Goal: Information Seeking & Learning: Learn about a topic

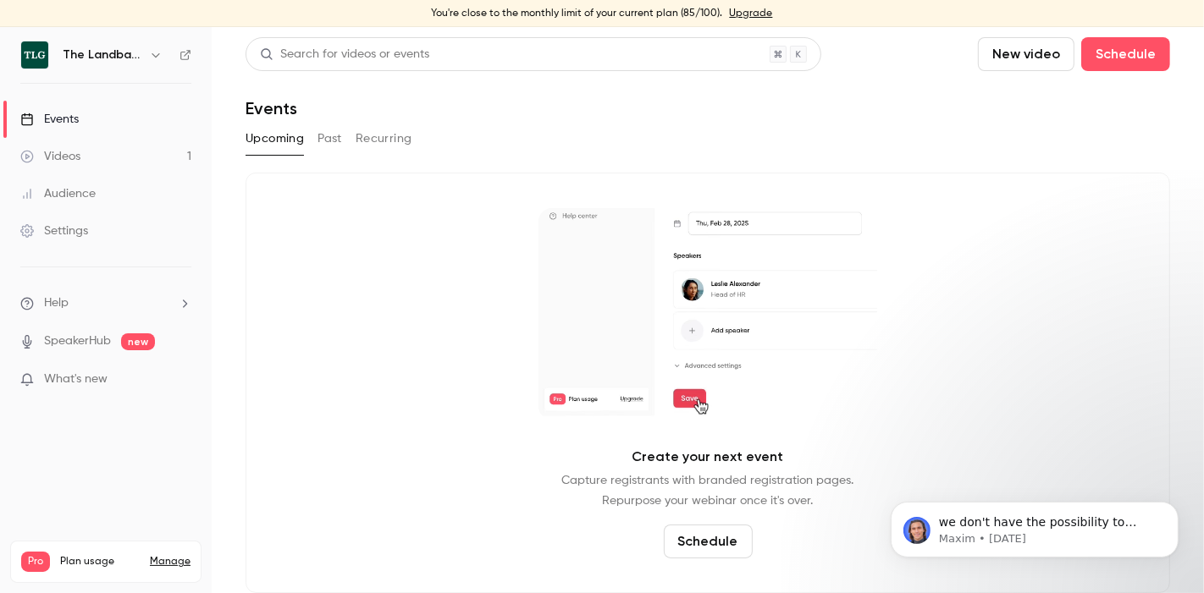
click at [85, 153] on link "Videos 1" at bounding box center [106, 156] width 212 height 37
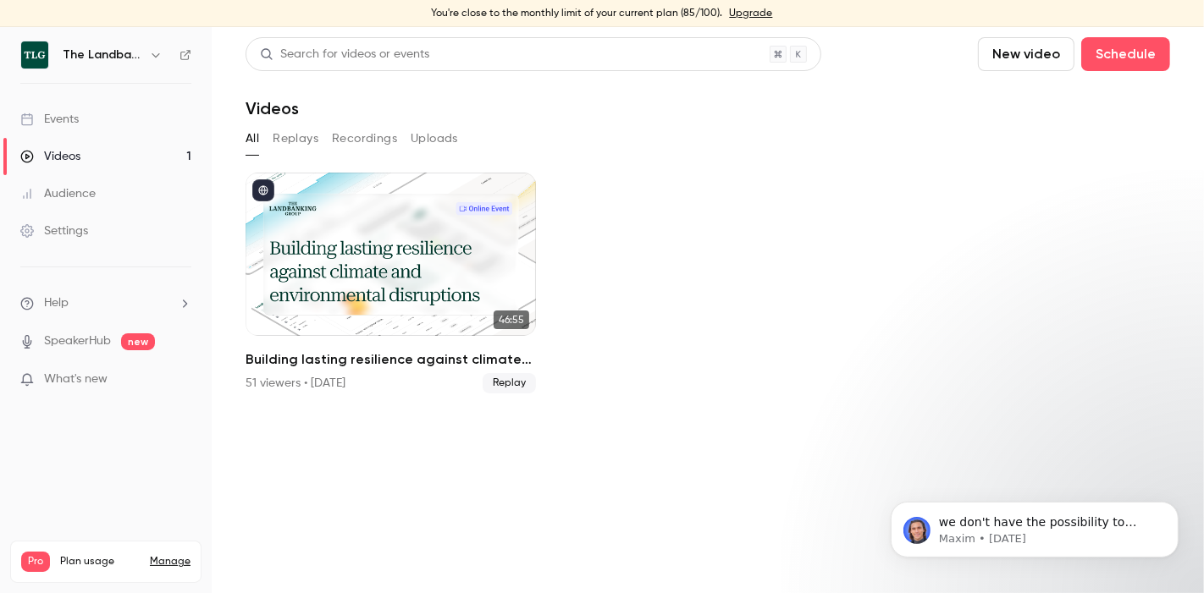
click at [102, 237] on link "Settings" at bounding box center [106, 230] width 212 height 37
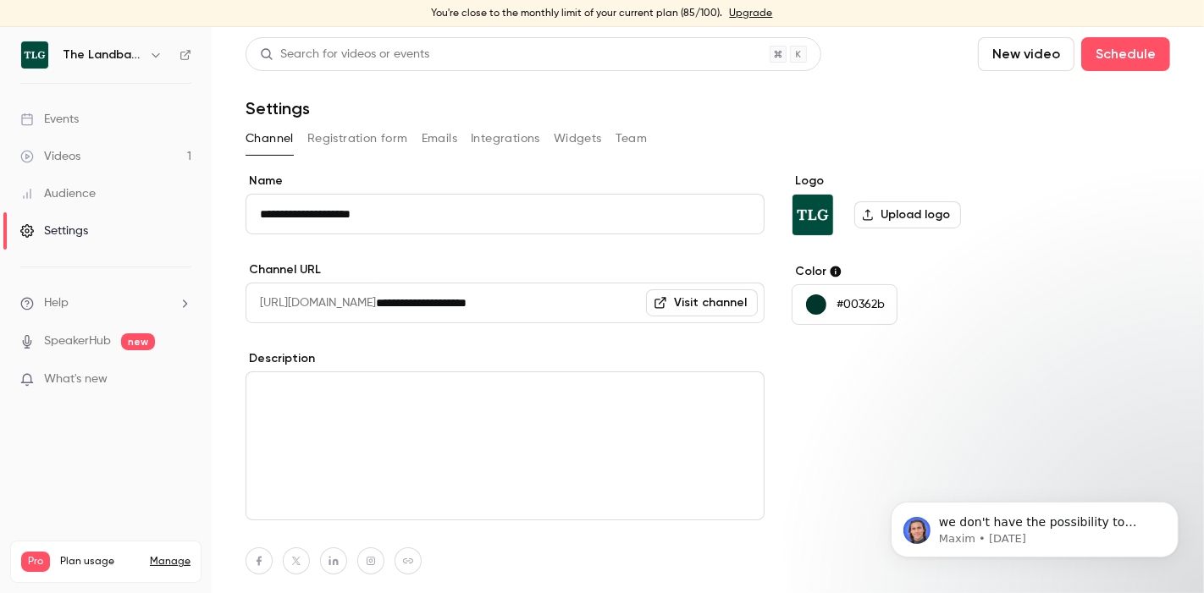
scroll to position [96, 0]
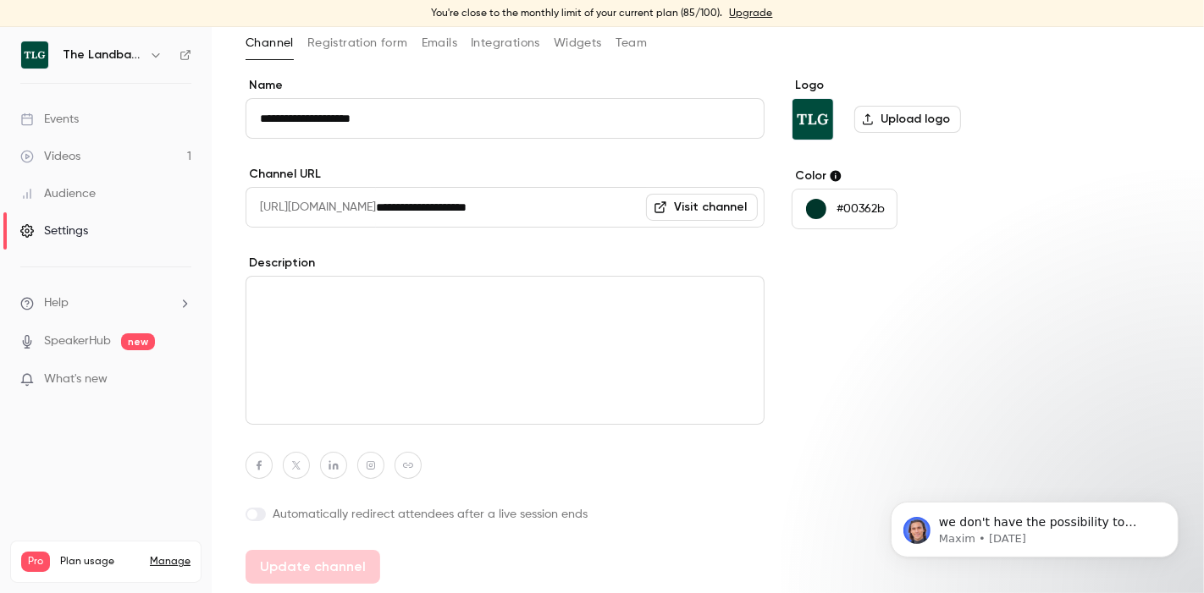
click at [707, 213] on link "Visit channel" at bounding box center [702, 207] width 112 height 27
click at [422, 47] on button "Emails" at bounding box center [440, 43] width 36 height 27
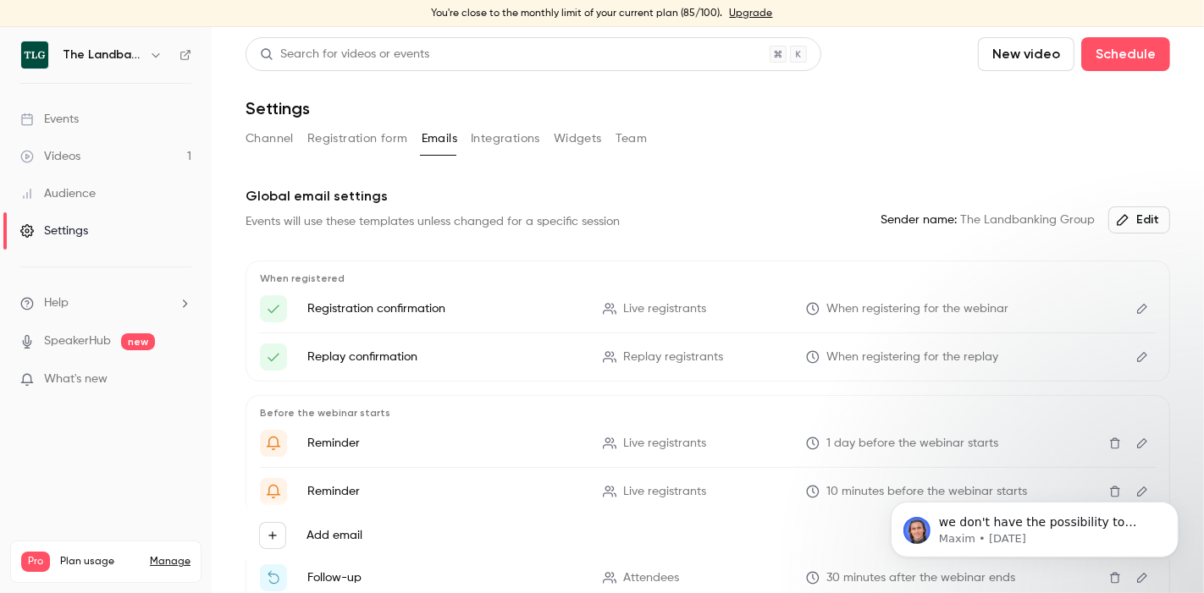
click at [52, 134] on link "Events" at bounding box center [106, 119] width 212 height 37
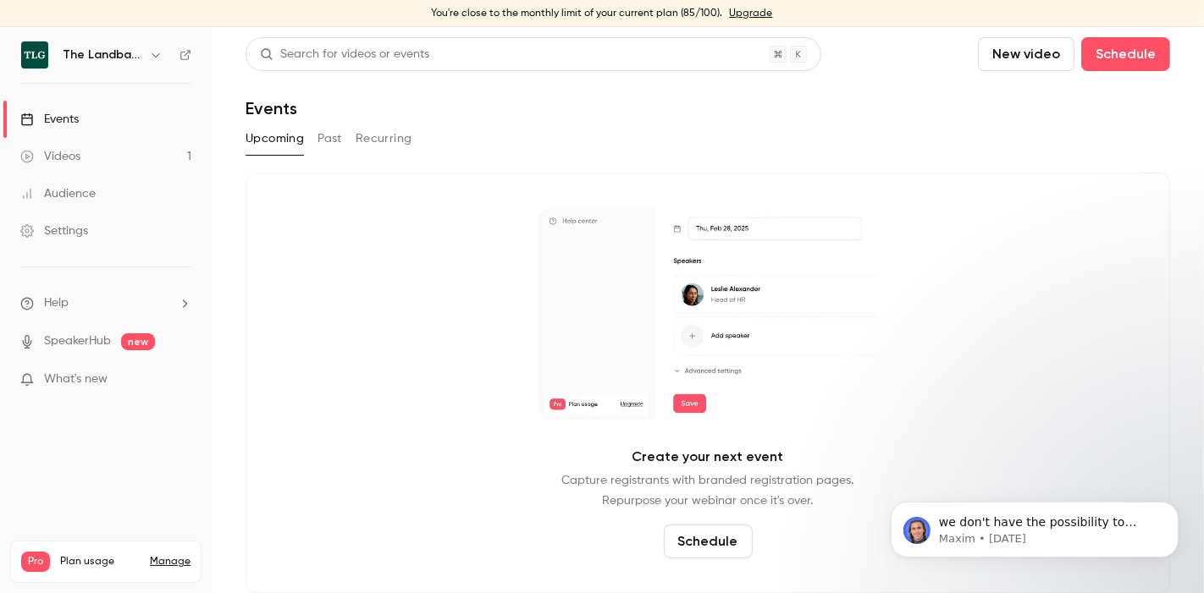
click at [325, 134] on button "Past" at bounding box center [329, 138] width 25 height 27
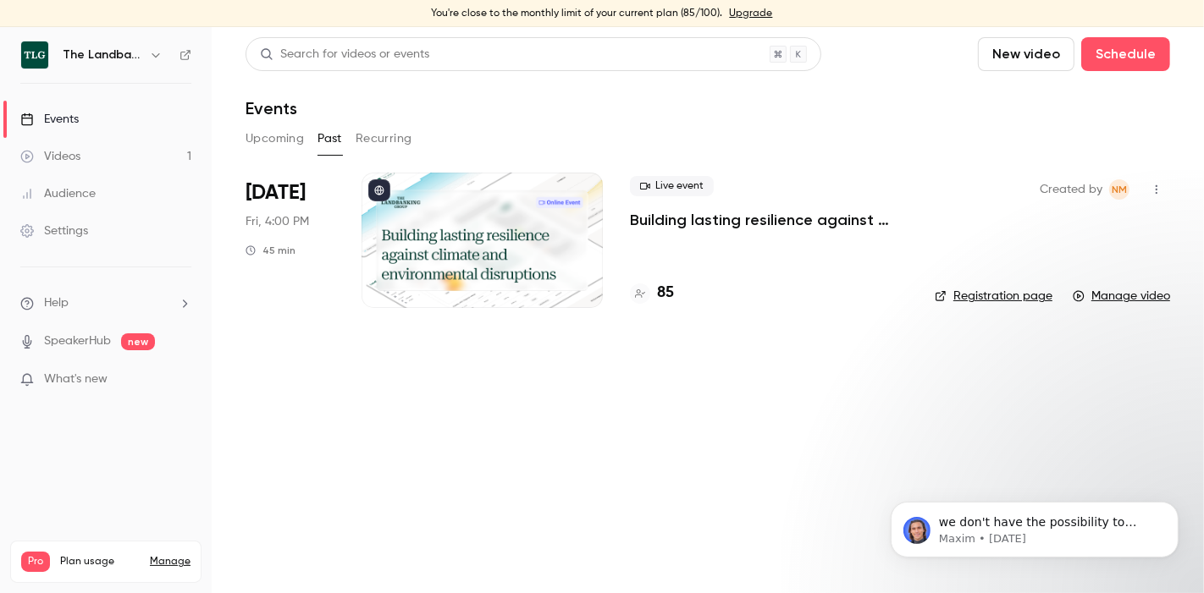
click at [718, 214] on p "Building lasting resilience against climate and environmental disruptions" at bounding box center [769, 220] width 278 height 20
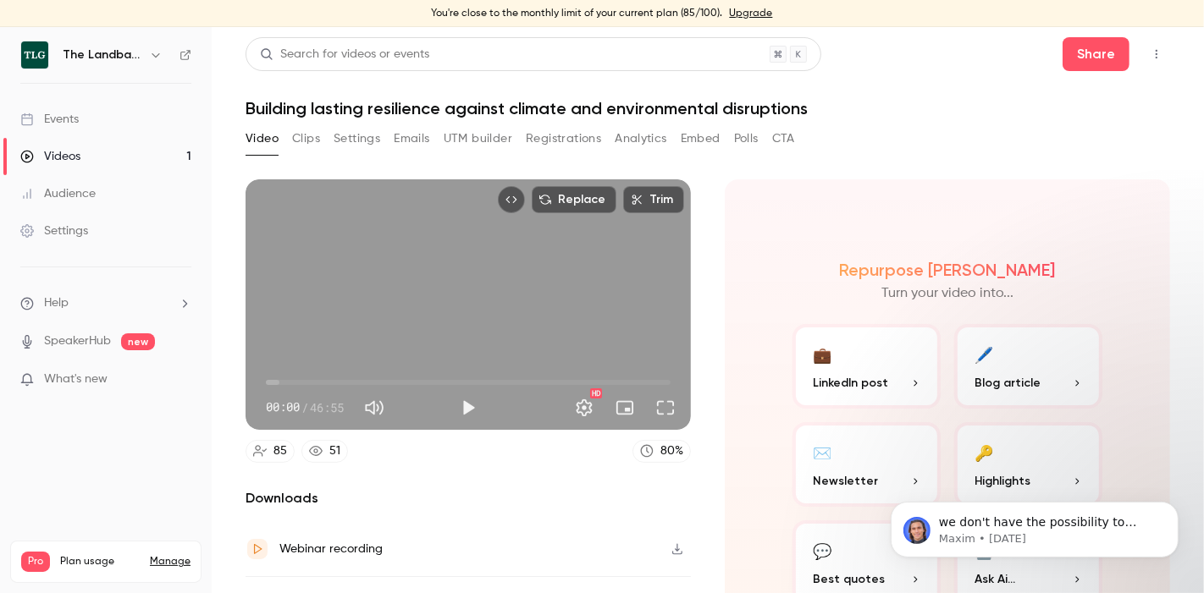
click at [409, 136] on button "Emails" at bounding box center [412, 138] width 36 height 27
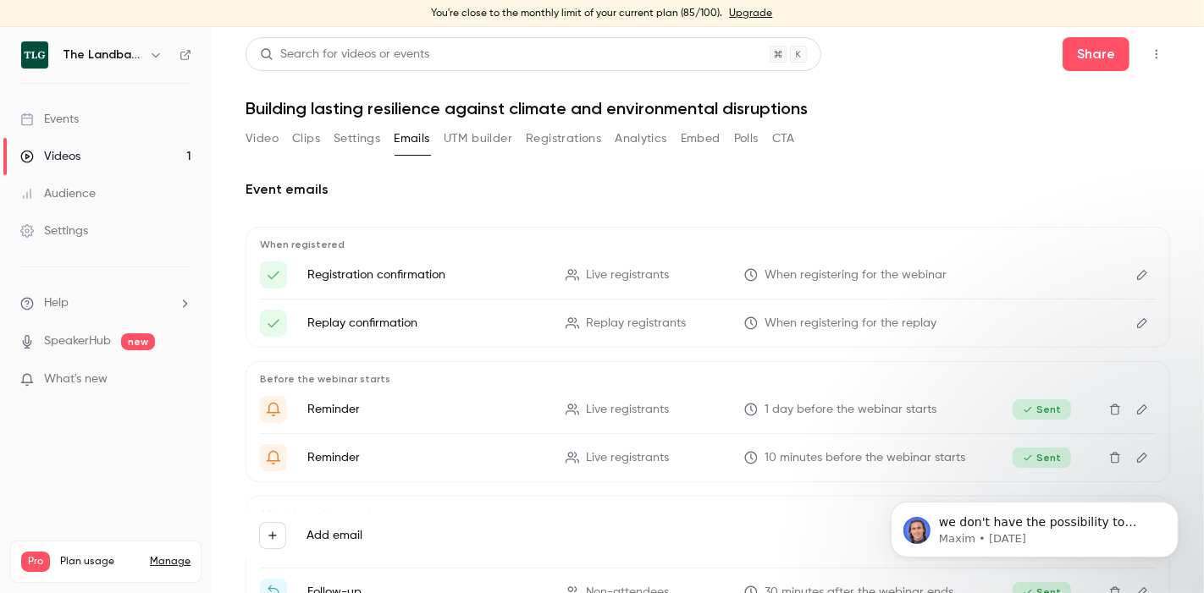
scroll to position [21, 0]
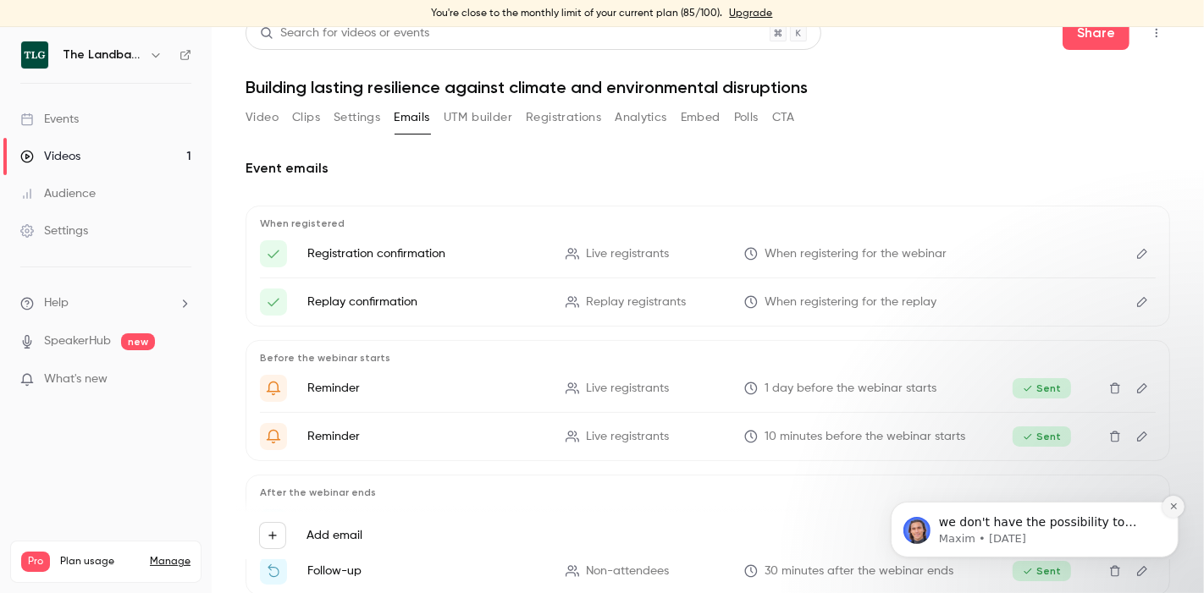
click at [1172, 501] on icon "Dismiss notification" at bounding box center [1172, 505] width 9 height 9
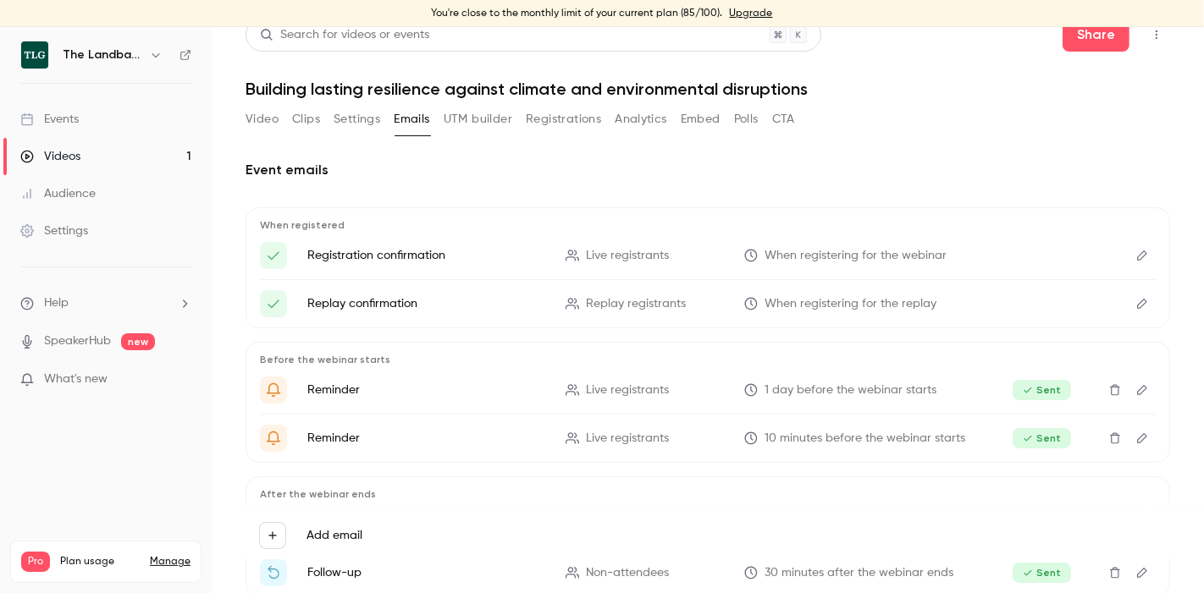
scroll to position [0, 0]
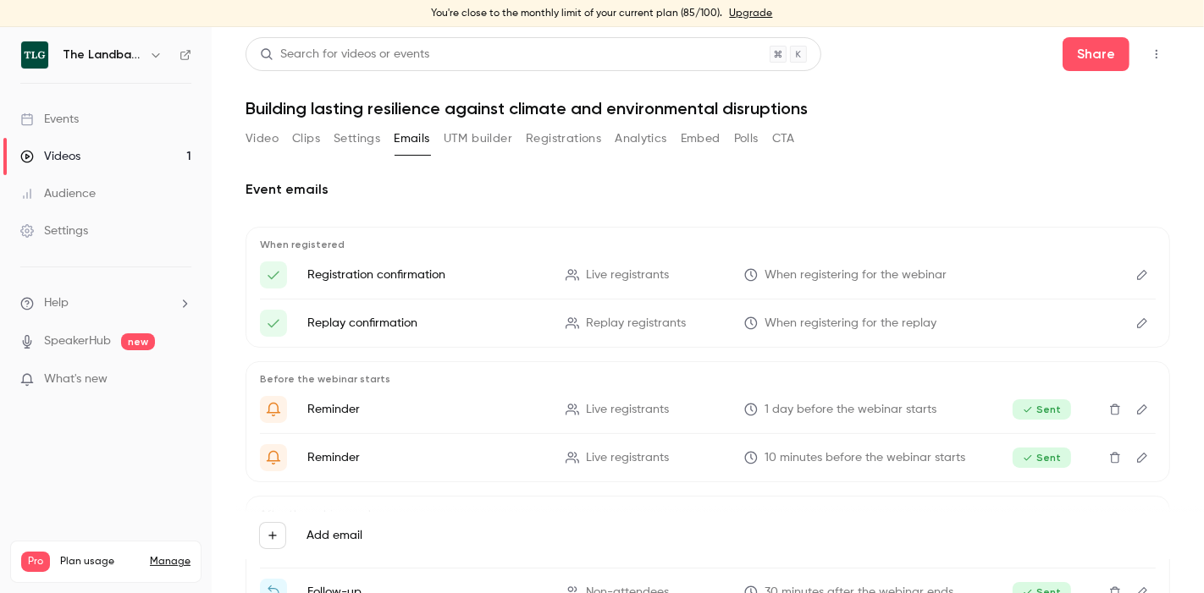
click at [560, 146] on button "Registrations" at bounding box center [563, 138] width 75 height 27
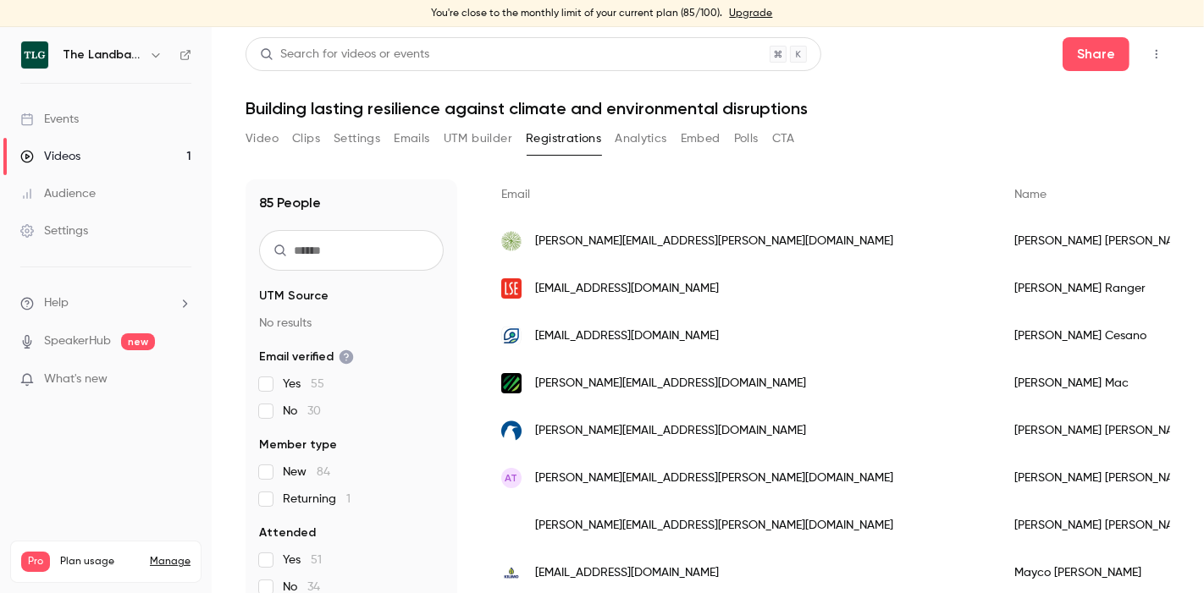
scroll to position [127, 0]
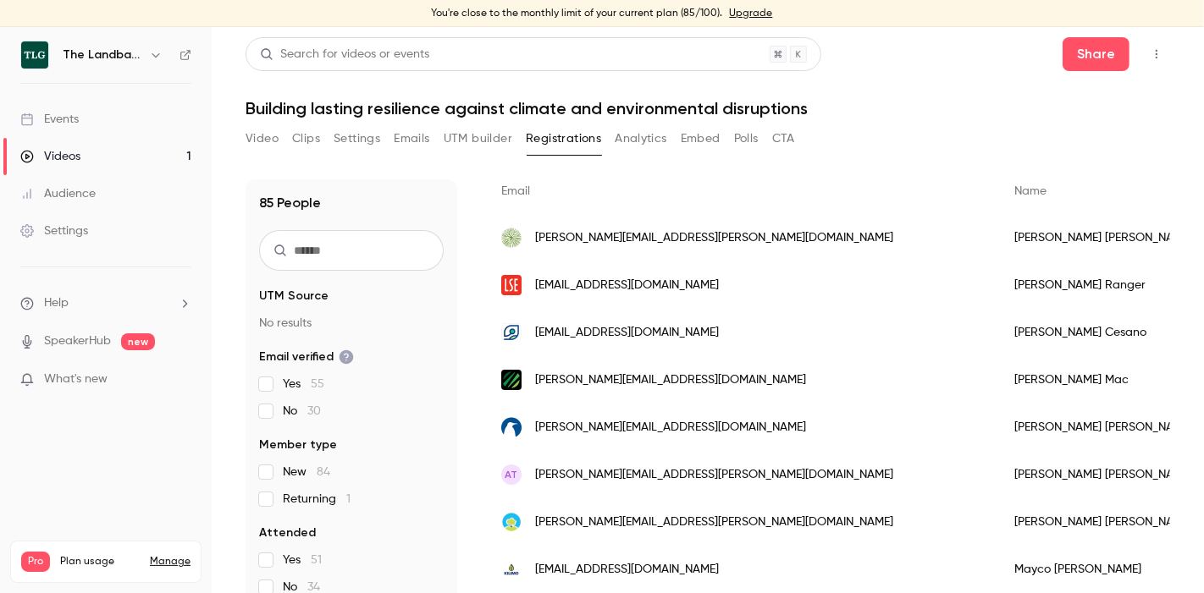
click at [608, 474] on span "[PERSON_NAME][EMAIL_ADDRESS][PERSON_NAME][DOMAIN_NAME]" at bounding box center [714, 475] width 358 height 18
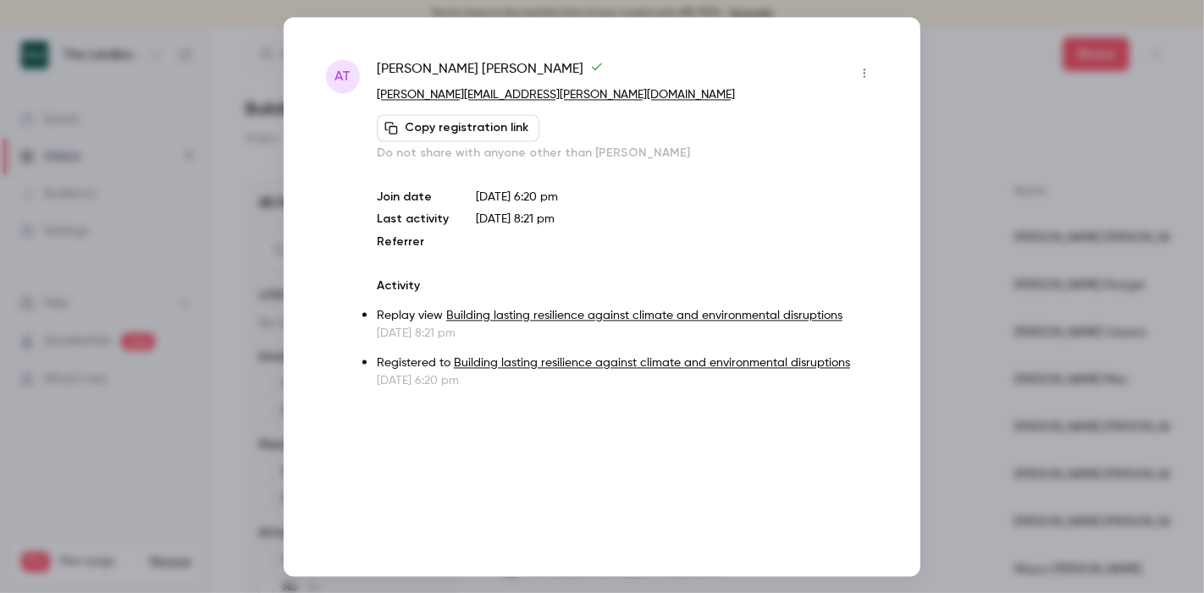
click at [946, 129] on div at bounding box center [602, 296] width 1204 height 593
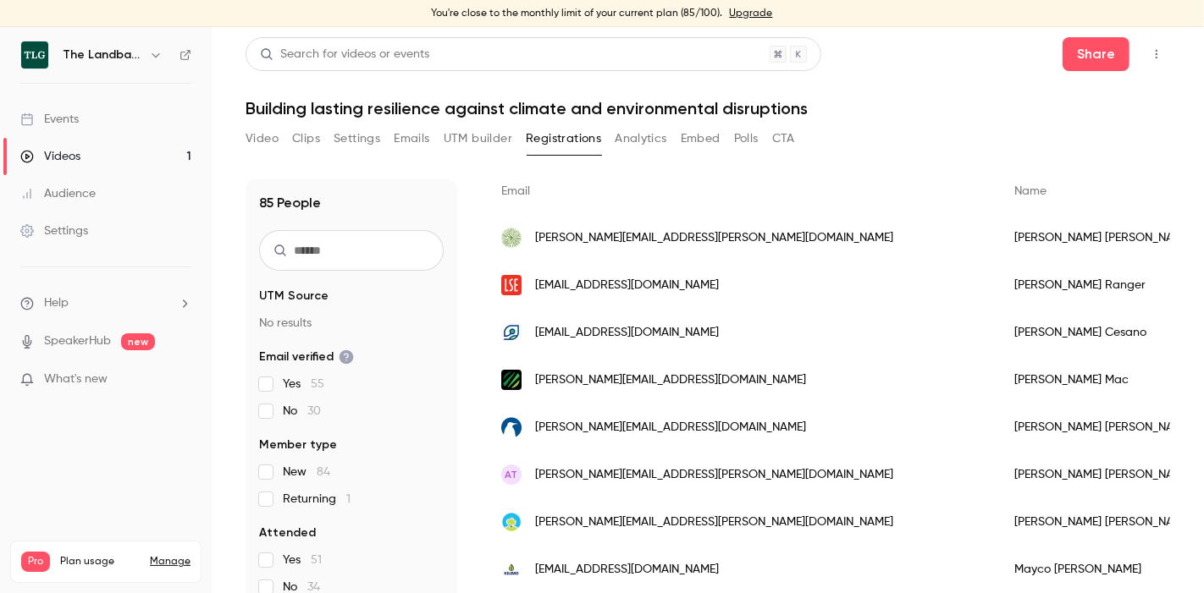
click at [404, 153] on div "Video Clips Settings Emails UTM builder Registrations Analytics Embed Polls CTA" at bounding box center [519, 142] width 549 height 34
click at [408, 146] on button "Emails" at bounding box center [412, 138] width 36 height 27
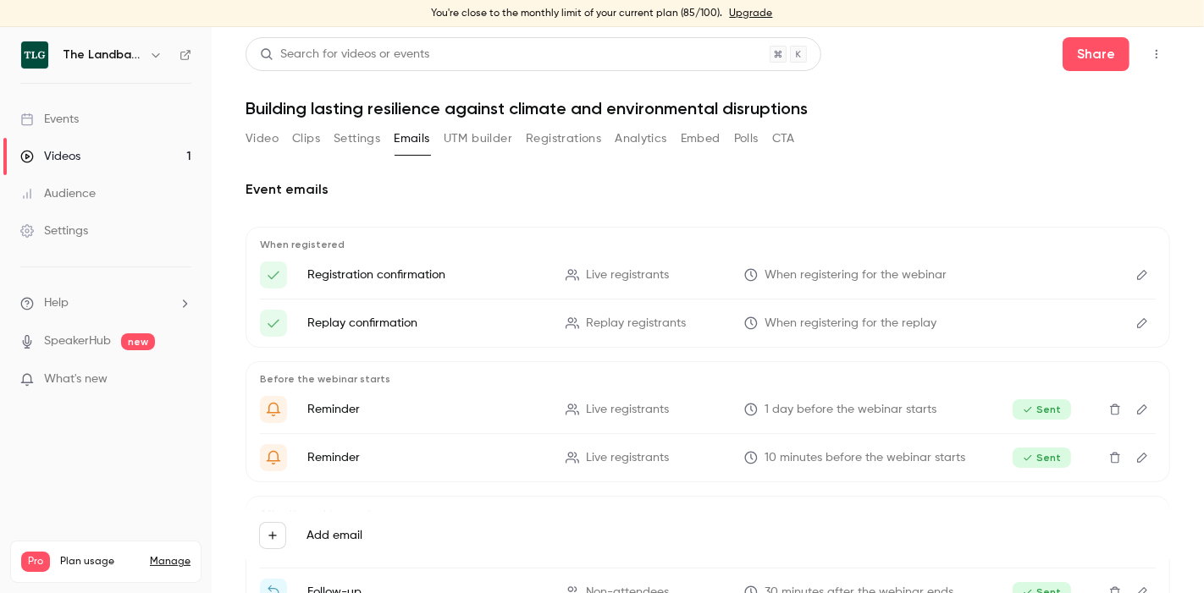
click at [365, 323] on p "Replay confirmation" at bounding box center [426, 323] width 238 height 17
click at [549, 136] on button "Registrations" at bounding box center [563, 138] width 75 height 27
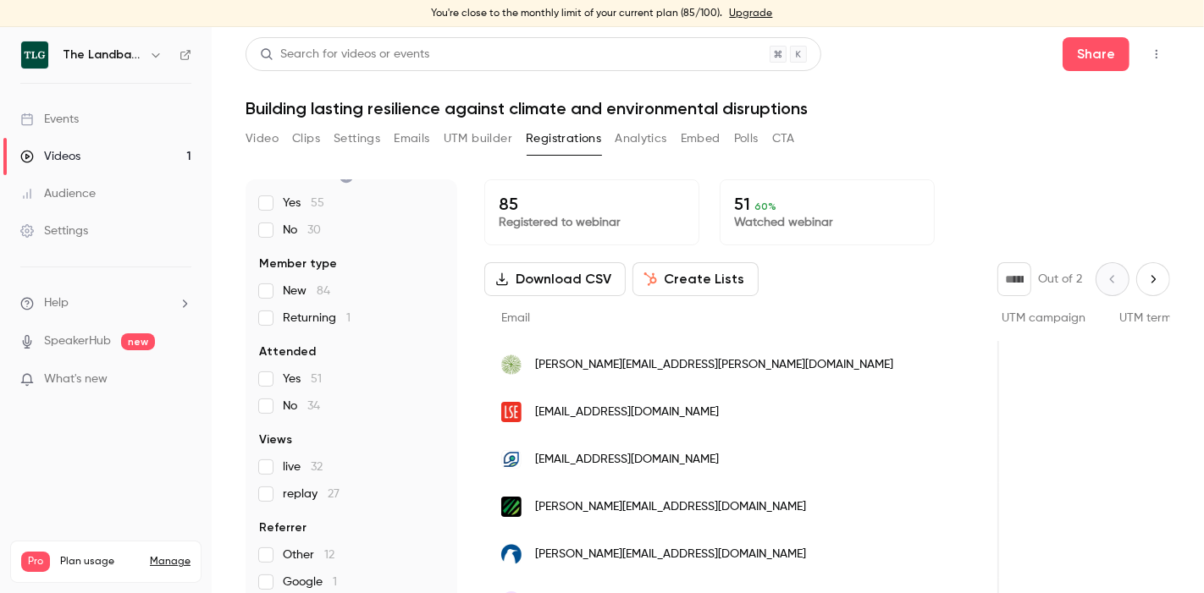
click at [653, 370] on span "[PERSON_NAME][EMAIL_ADDRESS][PERSON_NAME][DOMAIN_NAME]" at bounding box center [714, 365] width 358 height 18
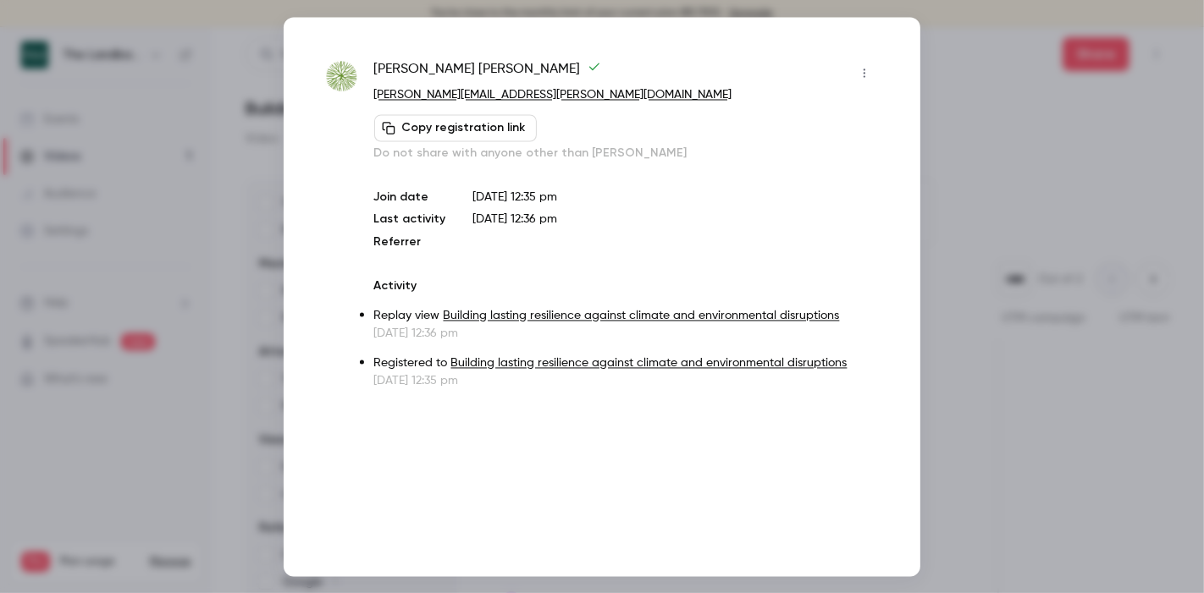
click at [963, 427] on div at bounding box center [602, 296] width 1204 height 593
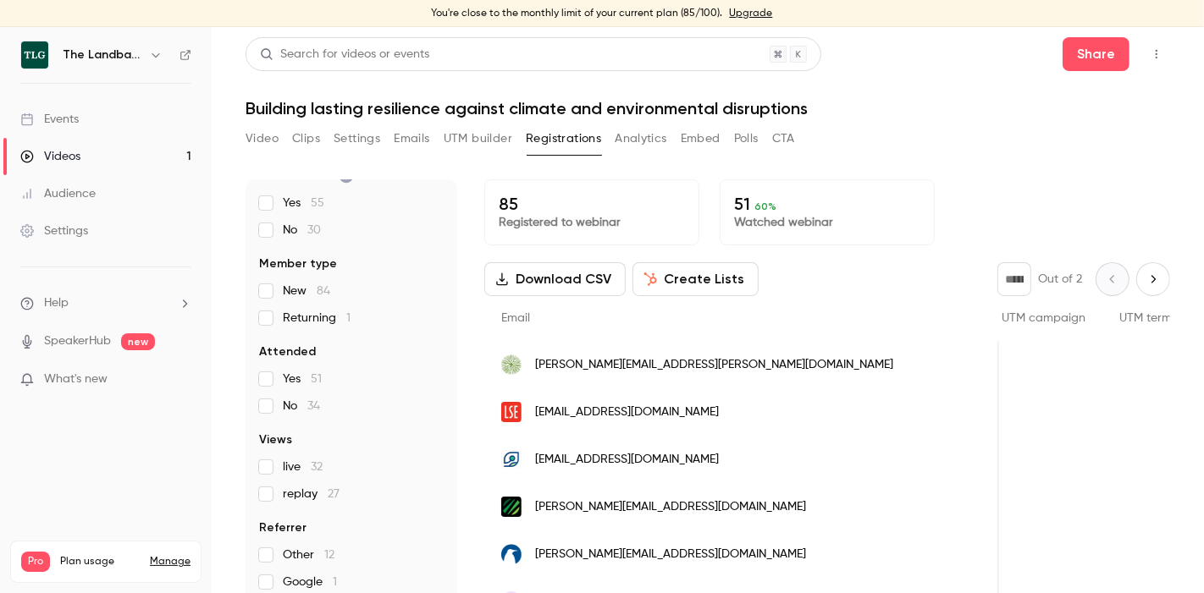
click at [592, 451] on span "[EMAIL_ADDRESS][DOMAIN_NAME]" at bounding box center [627, 460] width 184 height 18
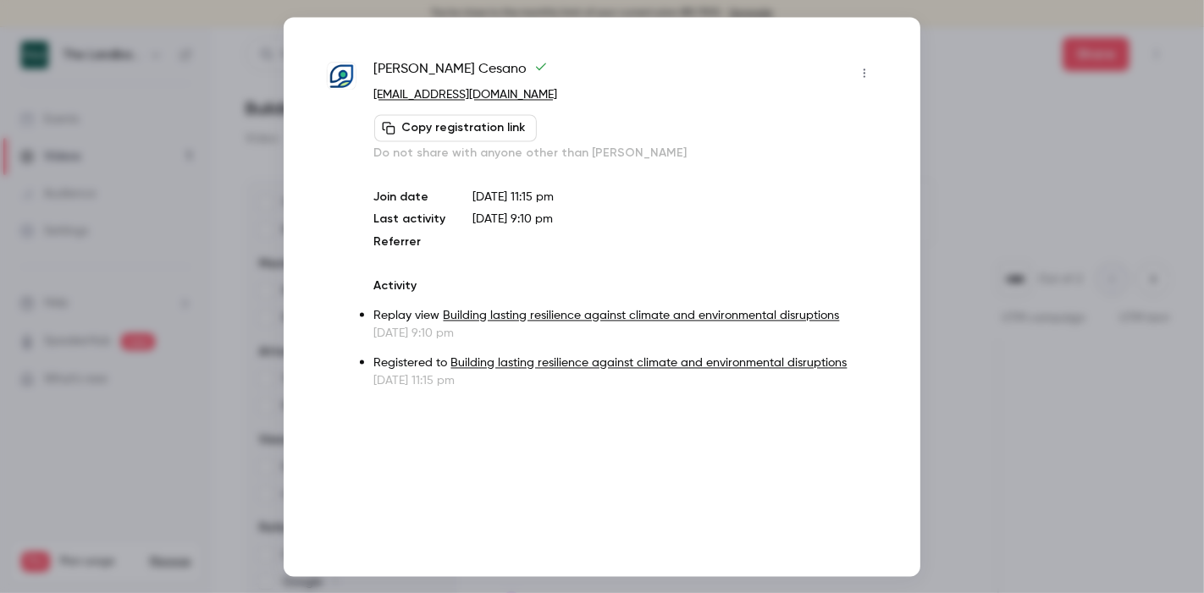
click at [940, 433] on div at bounding box center [602, 296] width 1204 height 593
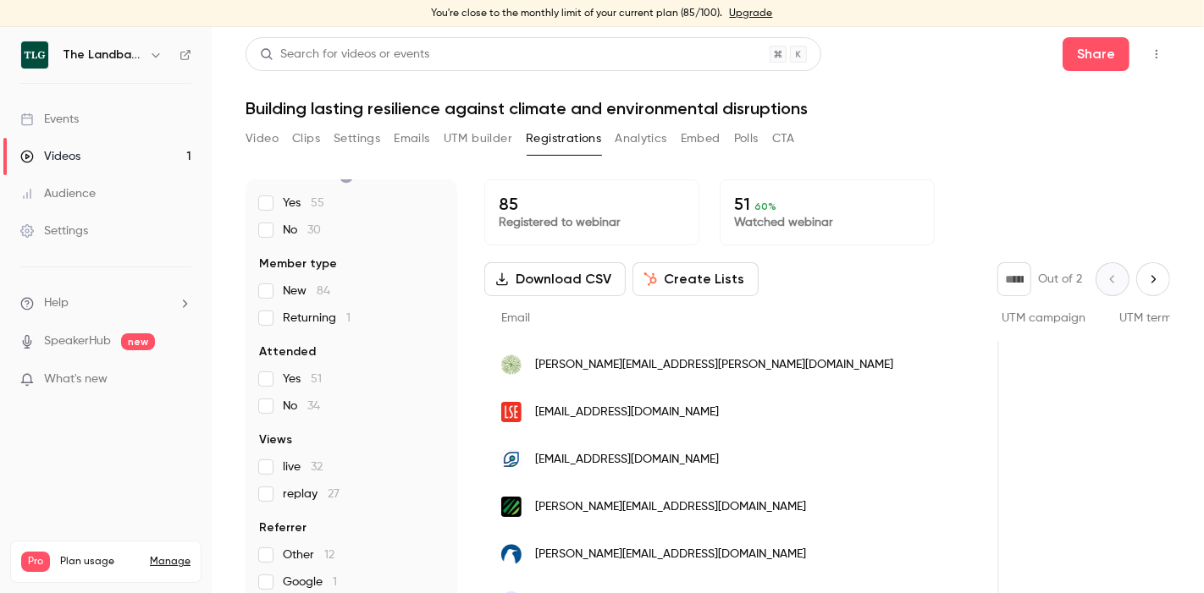
click at [582, 515] on div "[PERSON_NAME][EMAIL_ADDRESS][DOMAIN_NAME]" at bounding box center [741, 506] width 515 height 47
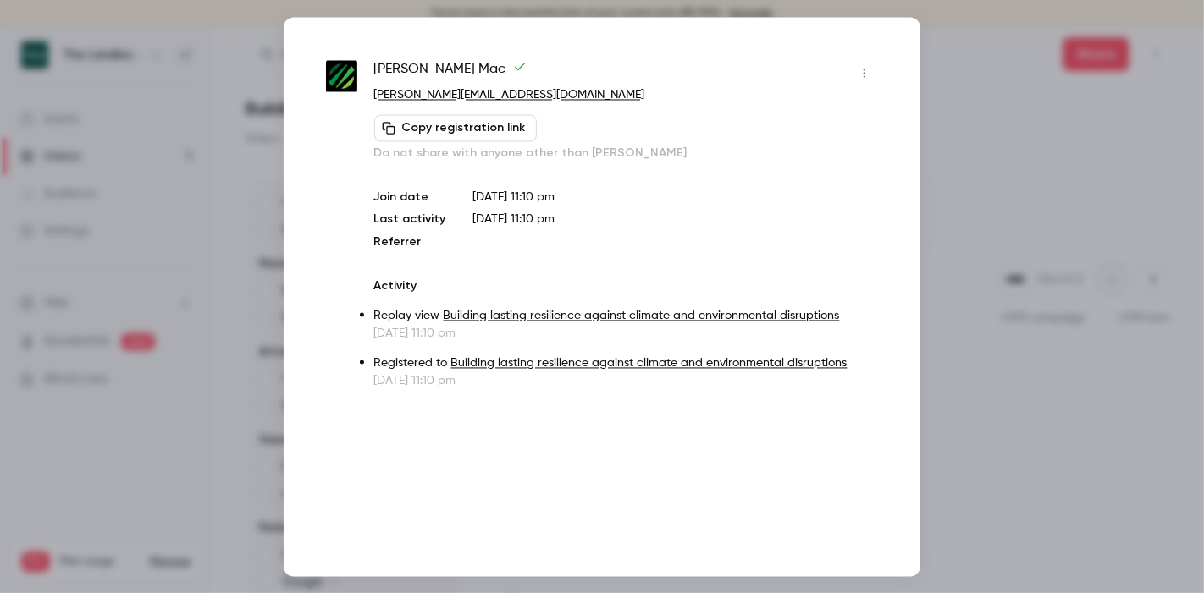
click at [972, 455] on div at bounding box center [602, 296] width 1204 height 593
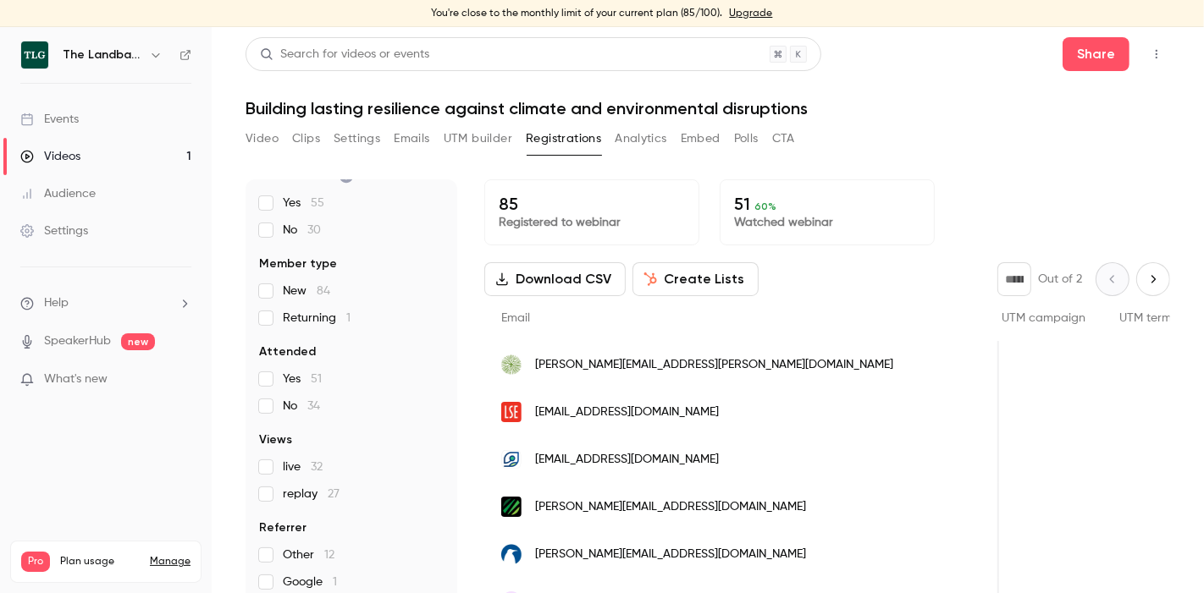
click at [755, 218] on p "Watched webinar" at bounding box center [827, 222] width 186 height 17
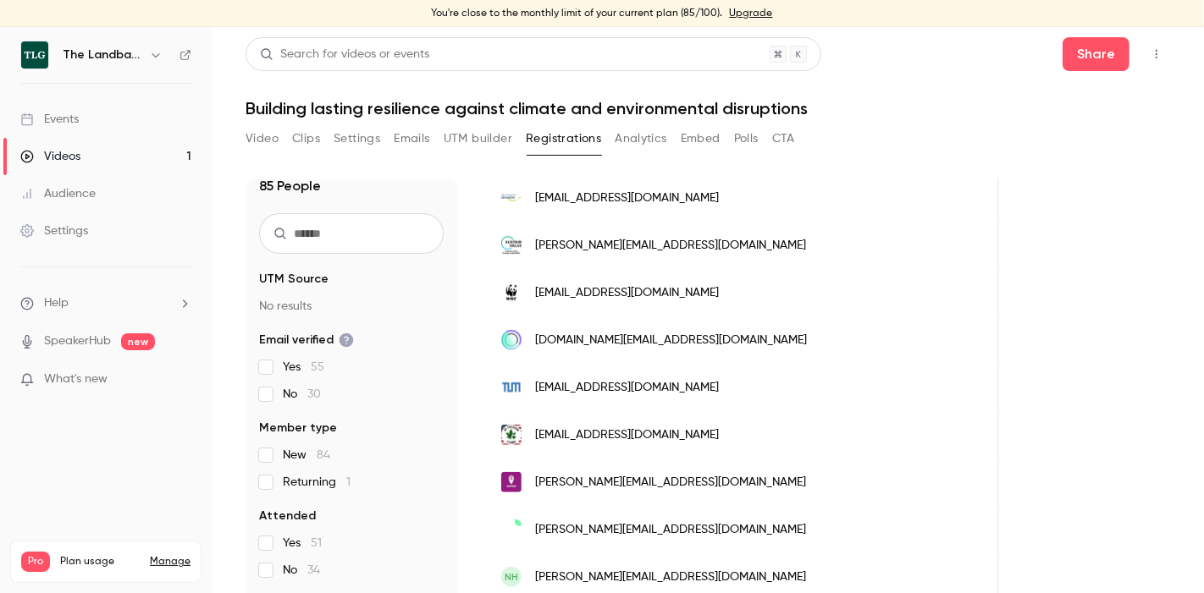
scroll to position [6, 0]
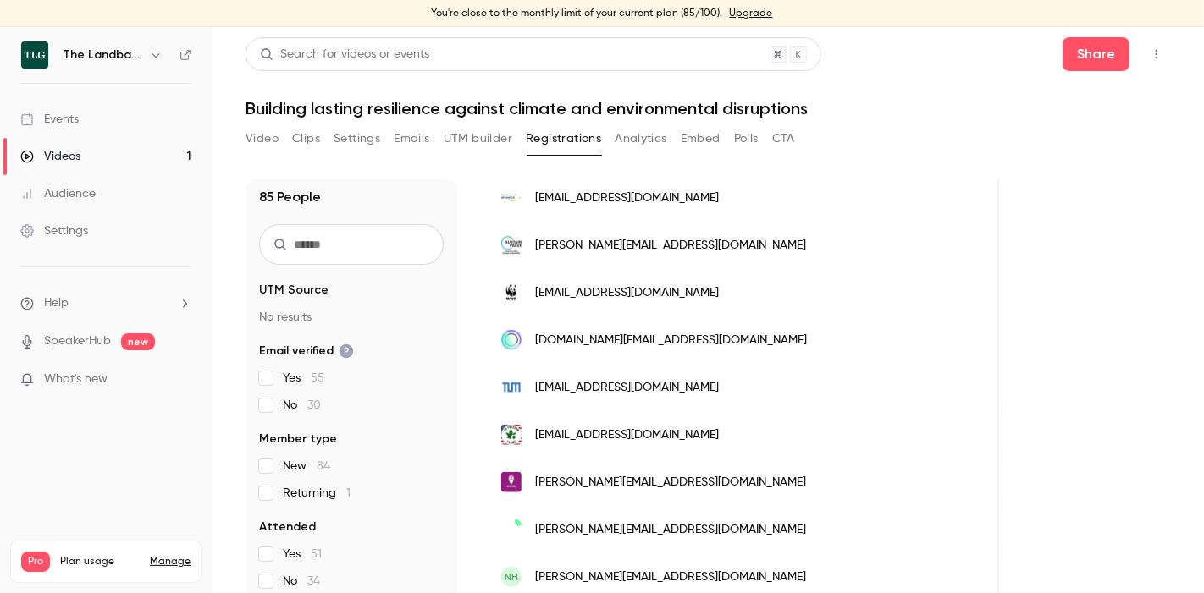
click at [81, 378] on span "What's new" at bounding box center [75, 380] width 63 height 18
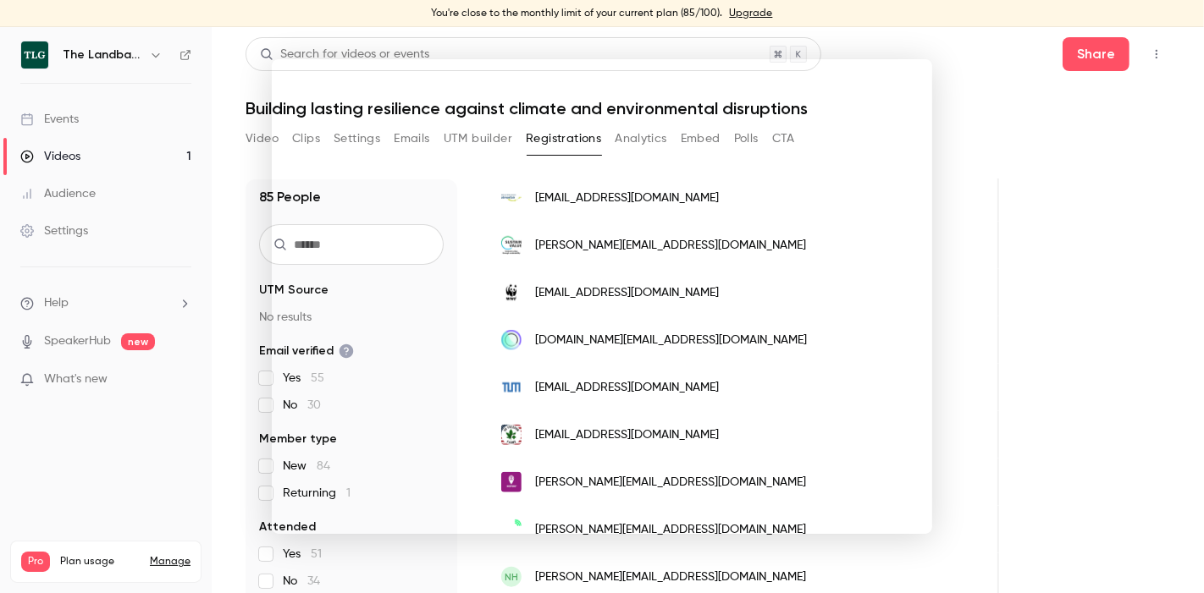
click at [1038, 243] on div at bounding box center [602, 296] width 1204 height 593
